Goal: Task Accomplishment & Management: Use online tool/utility

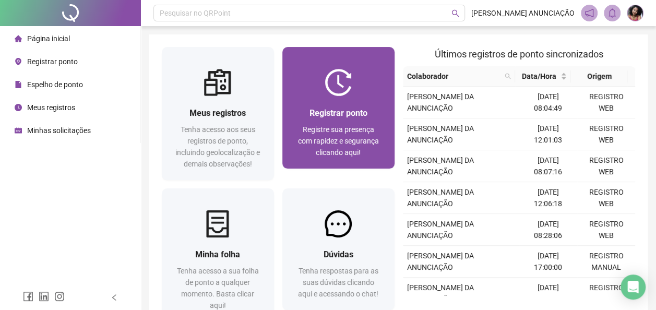
click at [347, 124] on div "Registre sua presença com rapidez e segurança clicando aqui!" at bounding box center [338, 141] width 87 height 34
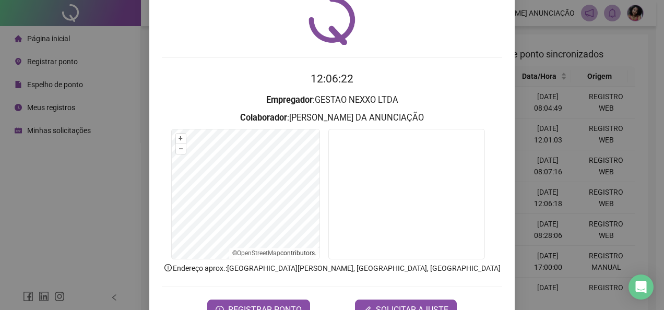
scroll to position [74, 0]
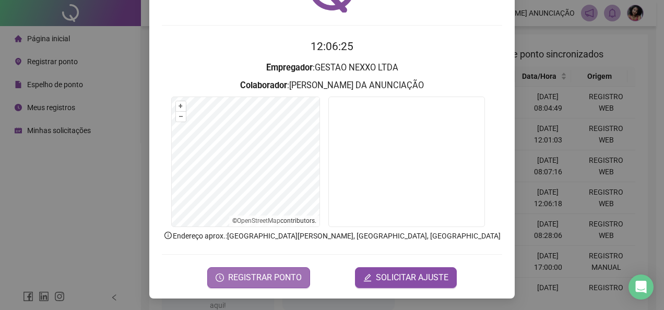
click at [297, 270] on button "REGISTRAR PONTO" at bounding box center [258, 277] width 103 height 21
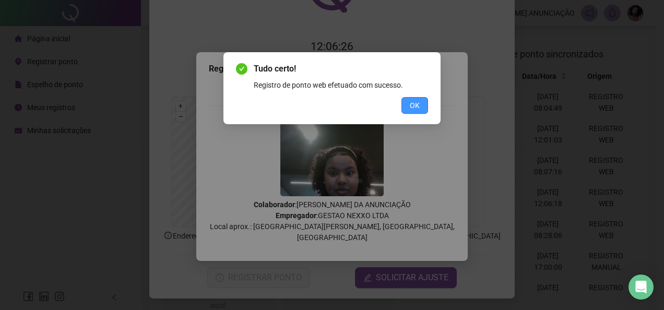
click at [422, 108] on button "OK" at bounding box center [414, 105] width 27 height 17
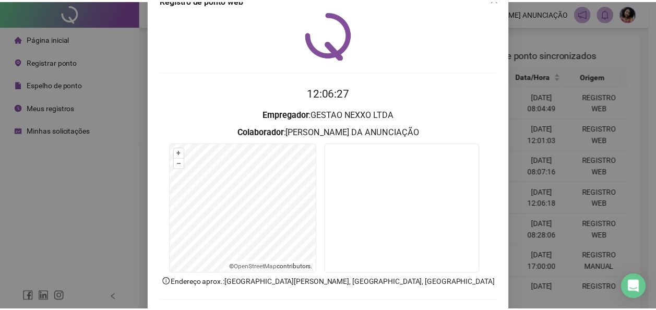
scroll to position [0, 0]
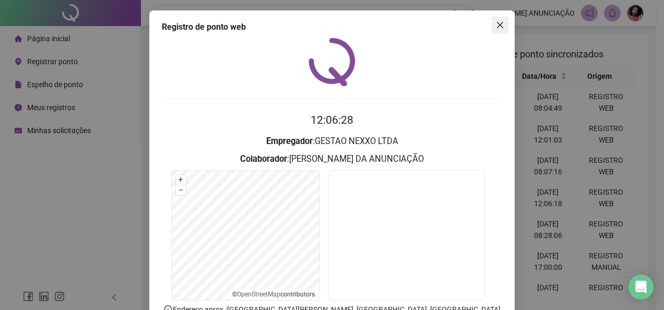
click at [502, 26] on span "Close" at bounding box center [499, 25] width 17 height 8
